Goal: Task Accomplishment & Management: Use online tool/utility

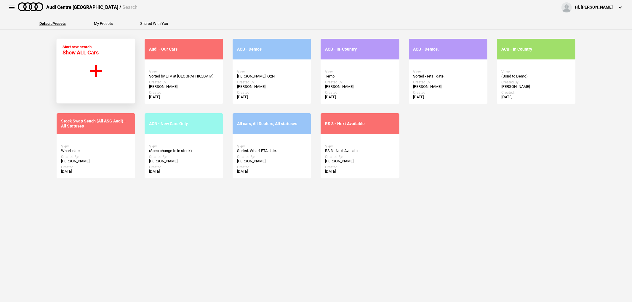
click at [11, 7] on button at bounding box center [12, 7] width 12 height 12
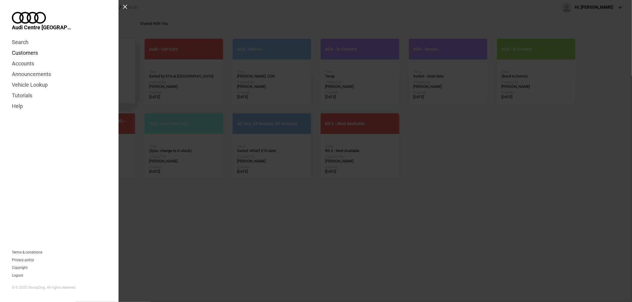
click at [26, 48] on link "Customers" at bounding box center [59, 53] width 95 height 11
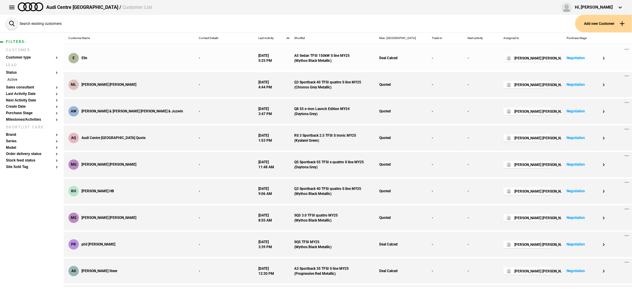
click at [141, 62] on div "E Elle" at bounding box center [129, 58] width 130 height 25
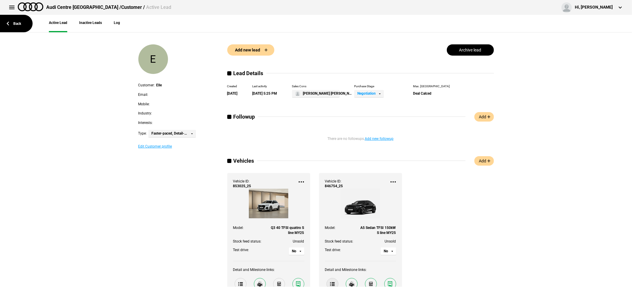
click at [328, 283] on link at bounding box center [332, 284] width 12 height 12
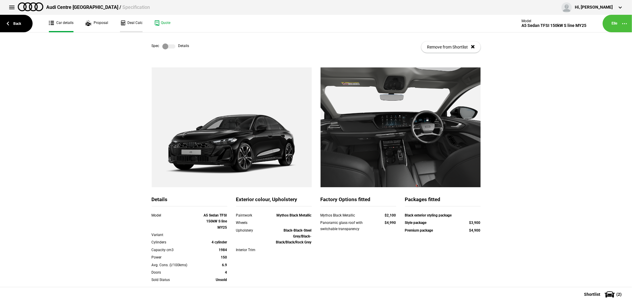
click at [134, 22] on link "Deal Calc" at bounding box center [131, 23] width 23 height 17
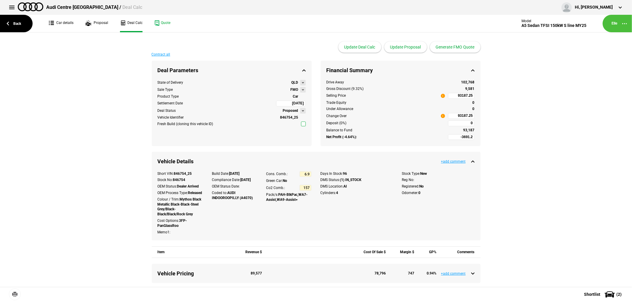
click at [300, 89] on button at bounding box center [303, 90] width 6 height 6
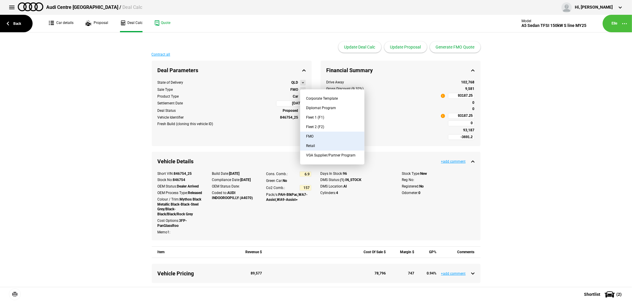
click at [324, 145] on button "Retail" at bounding box center [332, 145] width 64 height 9
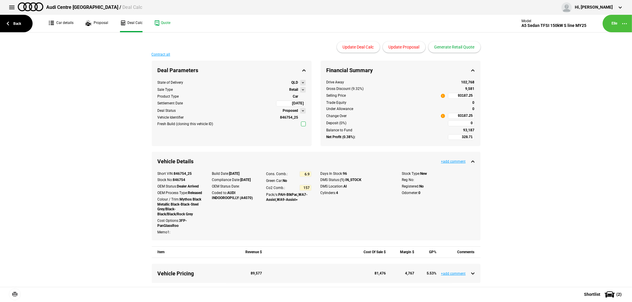
type input "-225.84"
type input "109805.05"
click at [406, 45] on button "Update Proposal" at bounding box center [404, 46] width 43 height 11
click at [445, 113] on div "Change Over i 109805.05" at bounding box center [400, 116] width 148 height 6
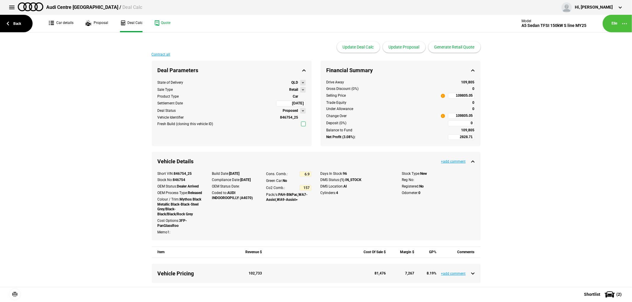
click at [449, 119] on input "109805.05" at bounding box center [461, 116] width 27 height 6
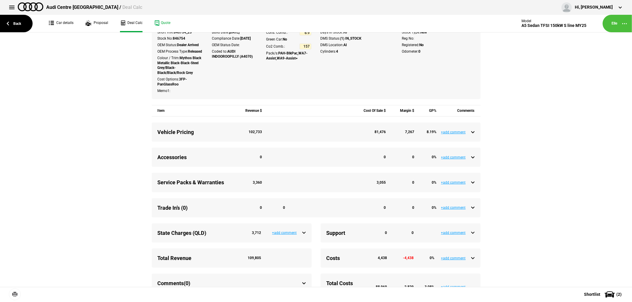
scroll to position [164, 0]
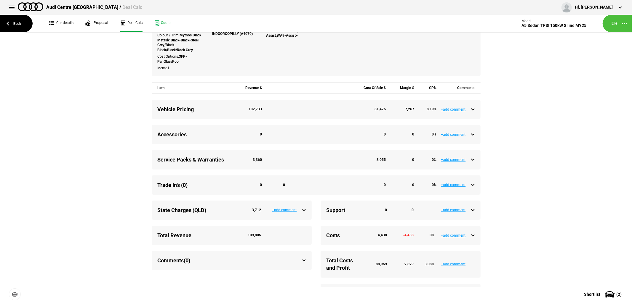
click at [469, 164] on div "Service Packs & Warranties 3,360 3,055 0 0 %" at bounding box center [316, 159] width 317 height 7
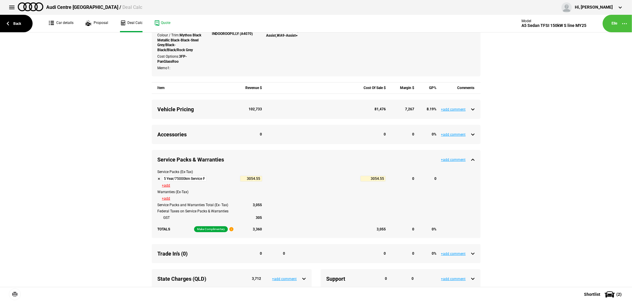
click at [158, 180] on button at bounding box center [159, 178] width 3 height 3
type input "5883.26"
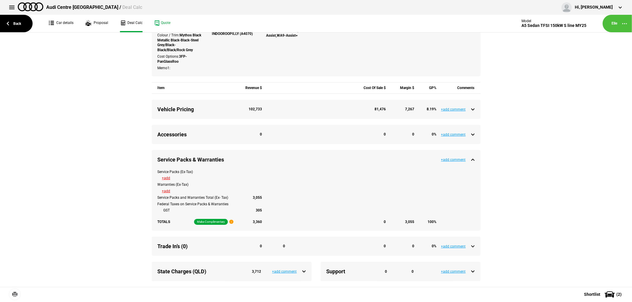
type input "106343.05"
type input "2828.71"
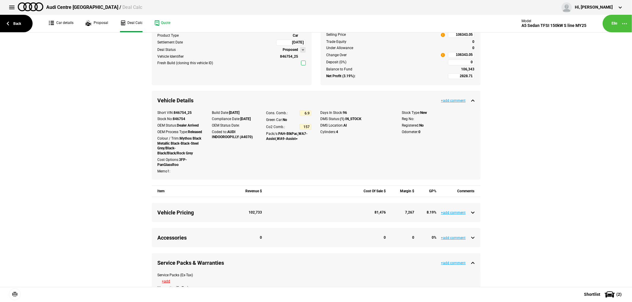
scroll to position [0, 0]
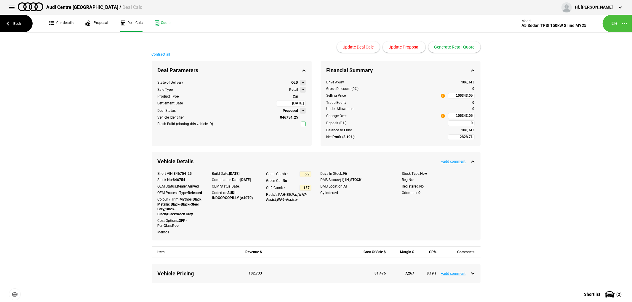
click at [449, 117] on input "106343.05" at bounding box center [461, 116] width 27 height 6
type input "106343.05"
type input "-8599.99"
type input "90000"
click at [454, 117] on input "90000" at bounding box center [461, 116] width 27 height 6
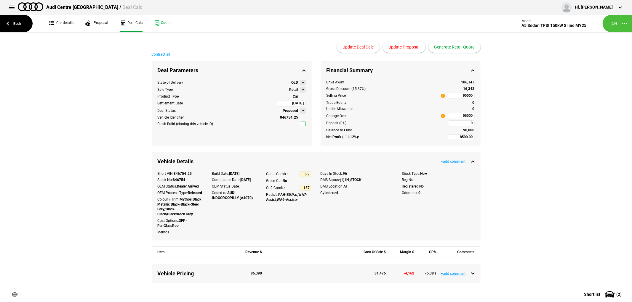
type input "90000"
type input "-5103.49"
type input "95000"
click at [454, 117] on input "95000" at bounding box center [461, 116] width 27 height 6
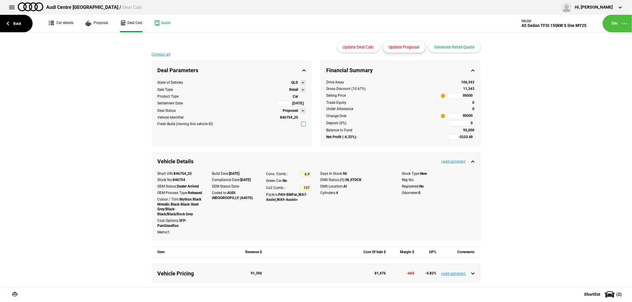
click at [408, 46] on button "Update Proposal" at bounding box center [404, 46] width 43 height 11
